Goal: Navigation & Orientation: Understand site structure

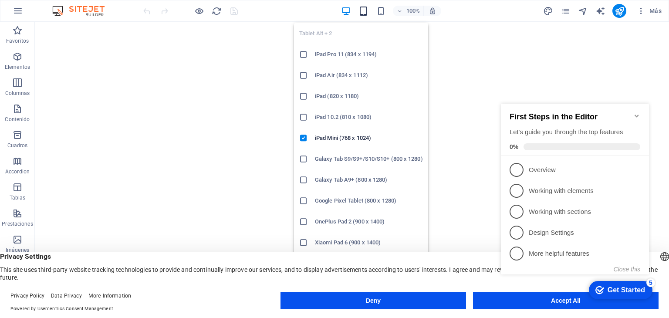
click at [363, 13] on icon "button" at bounding box center [363, 11] width 10 height 10
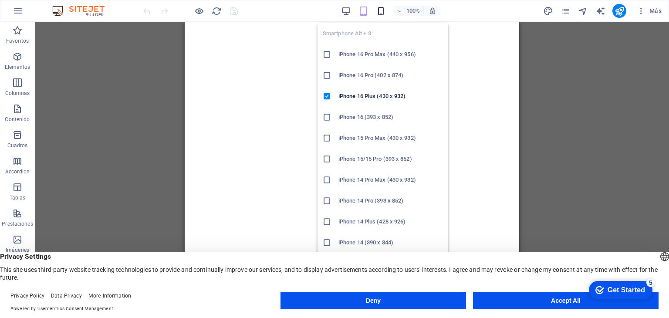
click at [381, 9] on icon "button" at bounding box center [381, 11] width 10 height 10
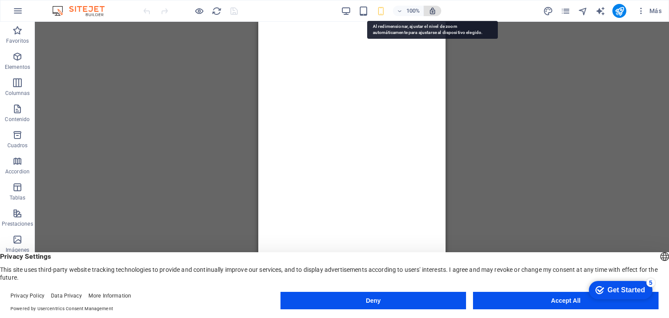
click at [432, 11] on icon "button" at bounding box center [433, 11] width 8 height 8
click at [429, 13] on icon "button" at bounding box center [433, 11] width 8 height 8
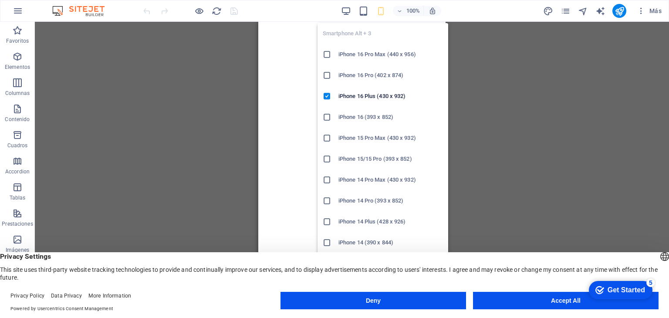
click at [379, 8] on icon "button" at bounding box center [381, 11] width 10 height 10
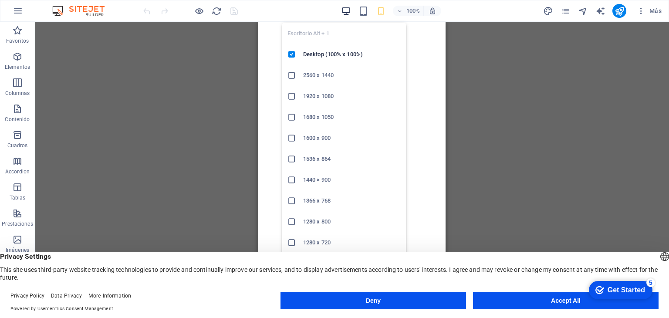
click at [347, 9] on icon "button" at bounding box center [346, 11] width 10 height 10
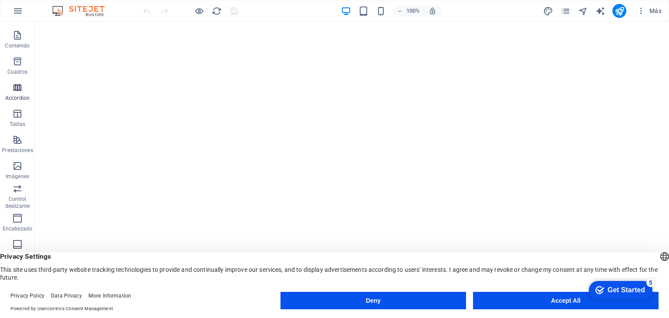
scroll to position [110, 0]
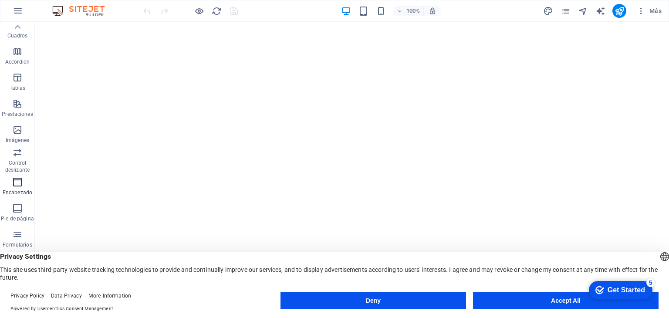
click at [15, 178] on icon "button" at bounding box center [17, 182] width 10 height 10
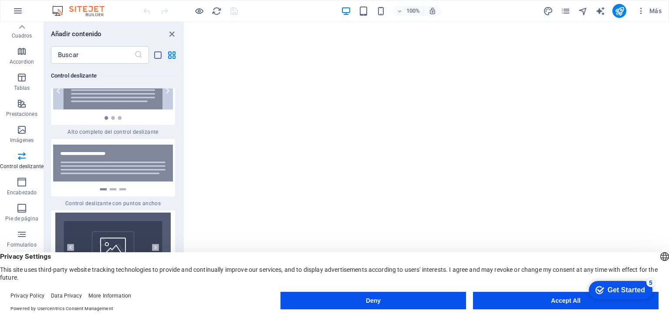
scroll to position [0, 0]
click at [209, 22] on img "1/1" at bounding box center [424, 22] width 478 height 0
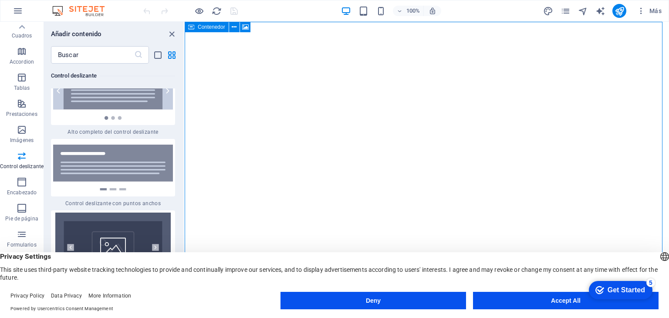
click at [189, 27] on icon at bounding box center [191, 27] width 6 height 10
click at [236, 27] on button at bounding box center [234, 27] width 10 height 10
